Goal: Transaction & Acquisition: Purchase product/service

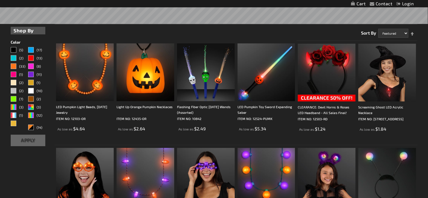
scroll to position [151, 0]
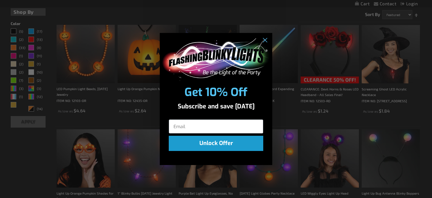
drag, startPoint x: 430, startPoint y: 12, endPoint x: 430, endPoint y: 33, distance: 20.5
click at [264, 38] on circle "Close dialog" at bounding box center [264, 40] width 9 height 9
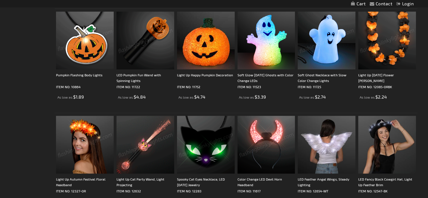
scroll to position [675, 0]
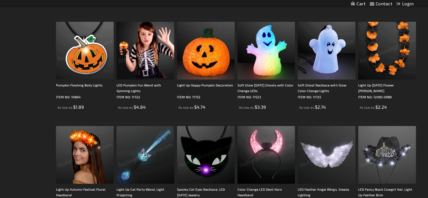
click at [82, 60] on img at bounding box center [85, 51] width 58 height 58
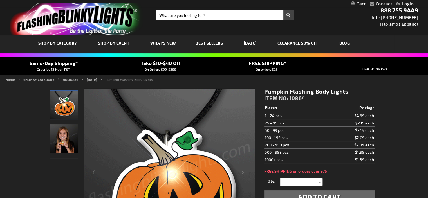
click at [411, 3] on link "Login" at bounding box center [405, 3] width 17 height 5
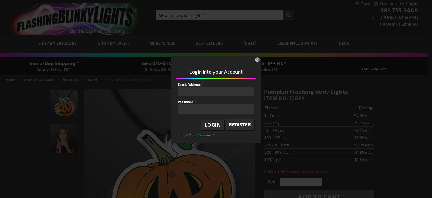
click at [242, 124] on span "Register" at bounding box center [240, 125] width 22 height 6
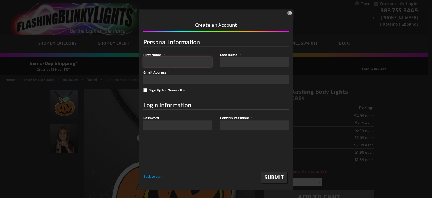
click at [167, 66] on input "First Name" at bounding box center [178, 62] width 68 height 10
type input "[PERSON_NAME]"
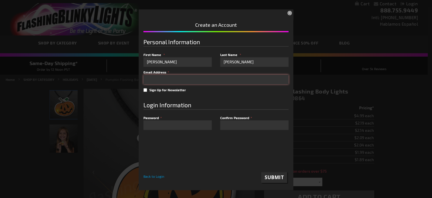
type input "childrendent3466@yahoo.com"
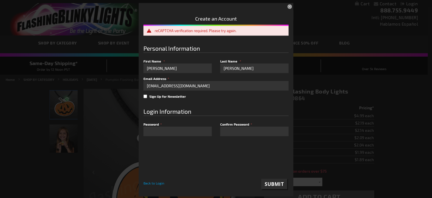
click at [279, 182] on span "Submit" at bounding box center [274, 183] width 19 height 6
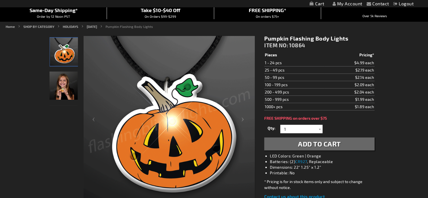
scroll to position [54, 0]
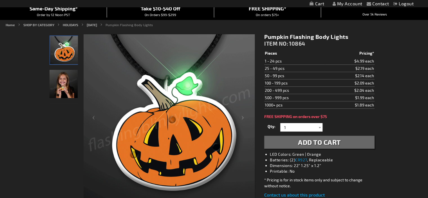
click at [319, 126] on div at bounding box center [320, 127] width 6 height 8
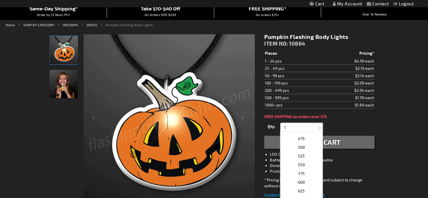
scroll to position [361, 0]
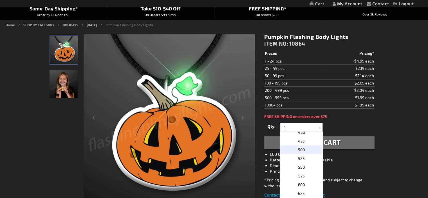
click at [300, 147] on span "500" at bounding box center [301, 149] width 7 height 5
type input "500"
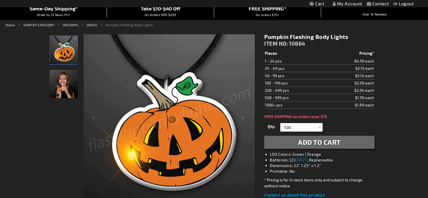
click at [299, 142] on span "Add to Cart" at bounding box center [319, 142] width 43 height 8
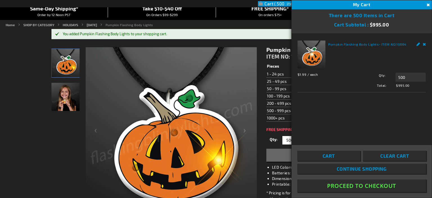
click at [361, 185] on button "Proceed To Checkout" at bounding box center [361, 185] width 129 height 13
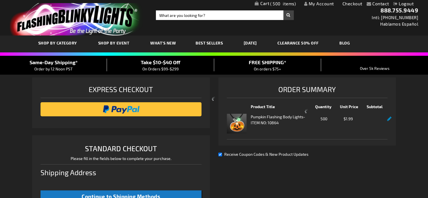
select select "US"
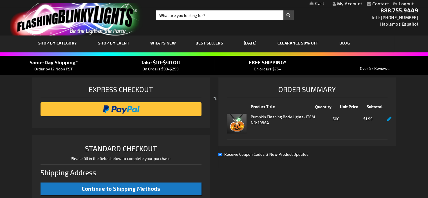
select select "US"
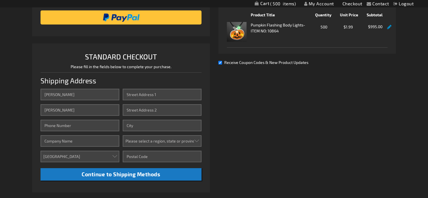
scroll to position [93, 0]
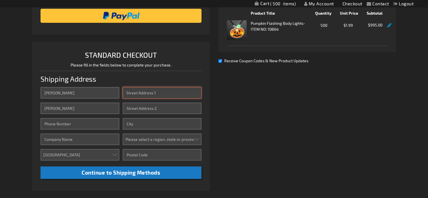
click at [161, 91] on input "Street Address: Line 1" at bounding box center [162, 93] width 79 height 12
type input "[STREET_ADDRESS]"
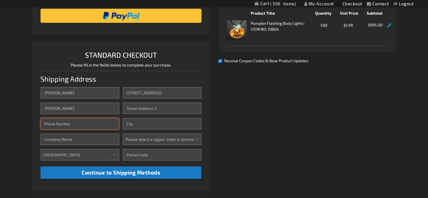
type input "5639403910"
type input "Children's Dentistry"
type input "Bettendorf"
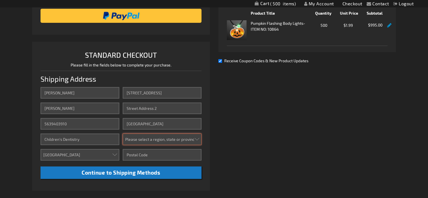
select select "25"
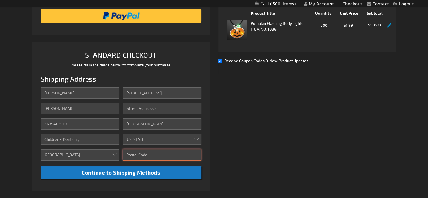
type input "52722"
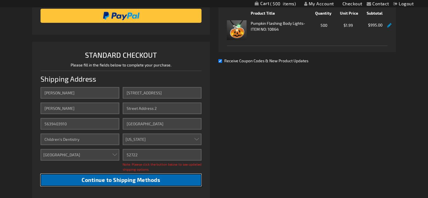
click at [126, 179] on span "Continue to Shipping Methods" at bounding box center [121, 179] width 79 height 6
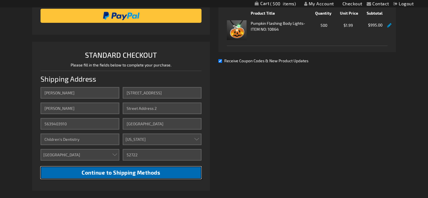
click at [112, 170] on span "Continue to Shipping Methods" at bounding box center [121, 172] width 79 height 6
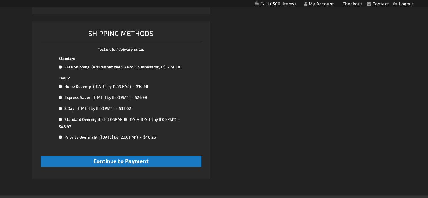
scroll to position [272, 0]
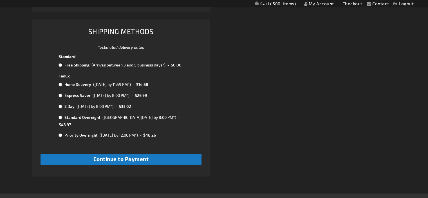
click at [60, 106] on input "radio" at bounding box center [61, 106] width 4 height 5
radio input "true"
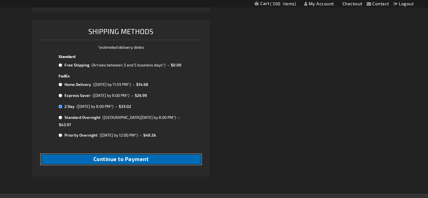
click at [119, 156] on span "Continue to Payment" at bounding box center [120, 159] width 55 height 6
checkbox input "true"
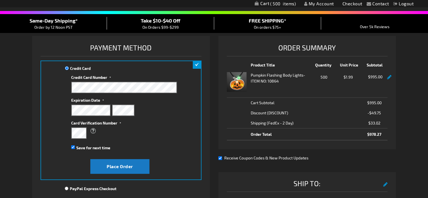
scroll to position [41, 0]
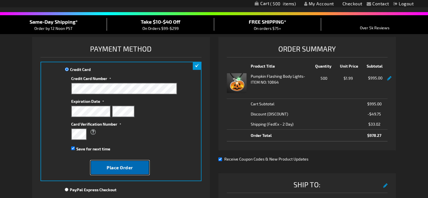
click at [114, 166] on span "Place Order" at bounding box center [120, 167] width 26 height 5
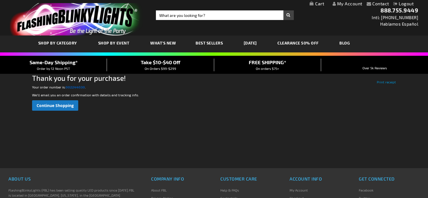
click at [76, 86] on strong "002244030" at bounding box center [75, 87] width 19 height 4
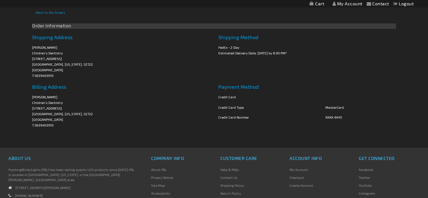
scroll to position [203, 0]
